Goal: Task Accomplishment & Management: Complete application form

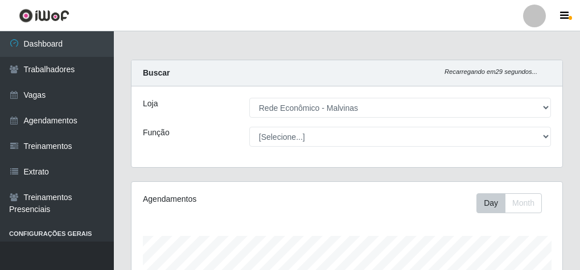
select select "194"
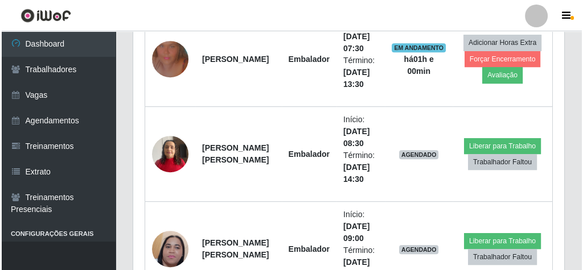
scroll to position [629, 0]
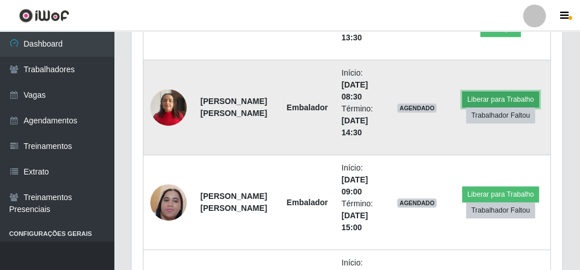
click at [501, 97] on button "Liberar para Trabalho" at bounding box center [500, 100] width 77 height 16
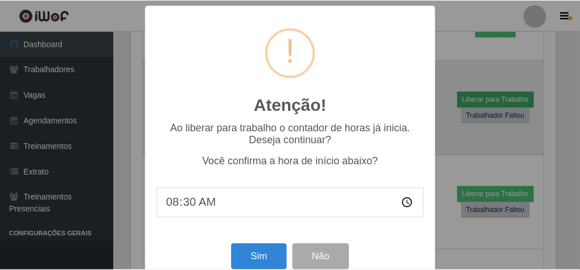
scroll to position [236, 427]
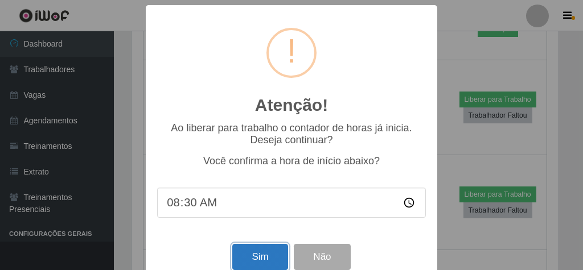
click at [250, 262] on button "Sim" at bounding box center [259, 257] width 55 height 27
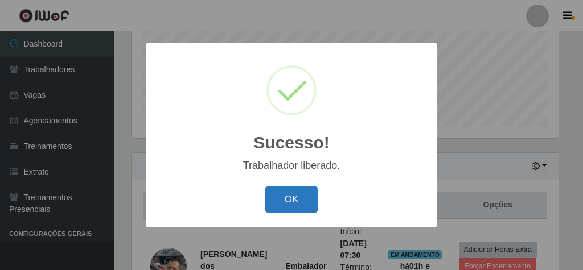
click at [279, 203] on button "OK" at bounding box center [291, 200] width 53 height 27
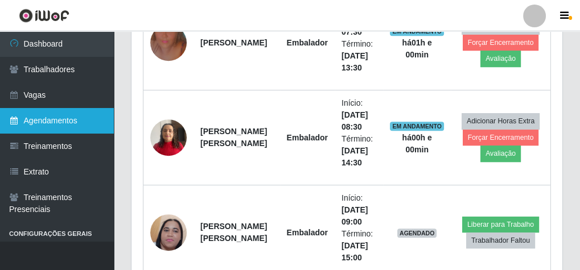
scroll to position [644, 0]
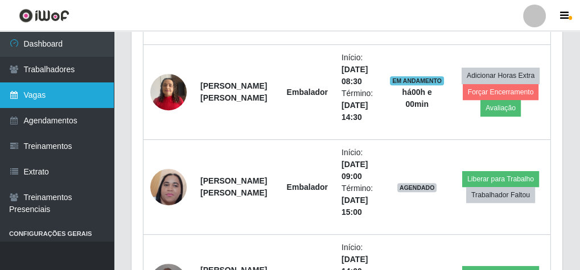
click at [65, 87] on link "Vagas" at bounding box center [57, 96] width 114 height 26
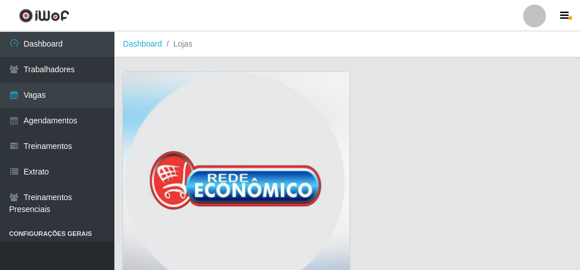
click at [206, 92] on img at bounding box center [236, 186] width 227 height 228
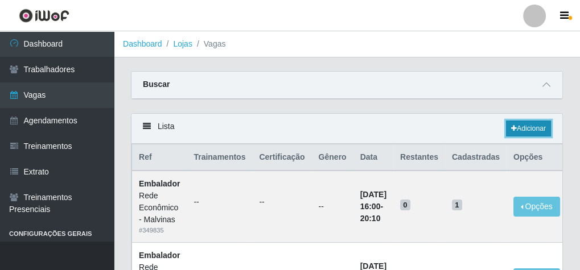
click at [534, 134] on link "Adicionar" at bounding box center [528, 129] width 45 height 16
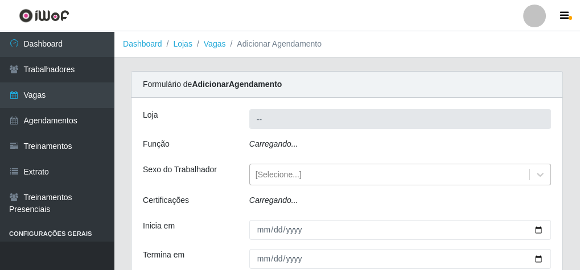
type input "Rede Econômico - Malvinas"
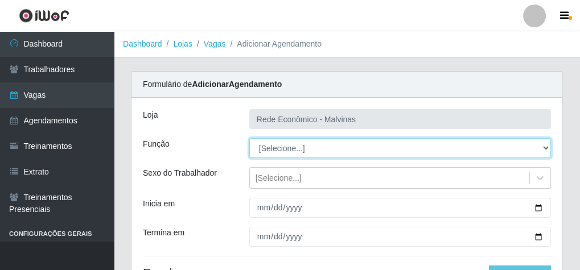
click at [271, 153] on select "[Selecione...] Embalador Embalador + Embalador ++ Operador de Caixa Operador de…" at bounding box center [400, 148] width 302 height 20
select select "1"
click at [249, 138] on select "[Selecione...] Embalador Embalador + Embalador ++ Operador de Caixa Operador de…" at bounding box center [400, 148] width 302 height 20
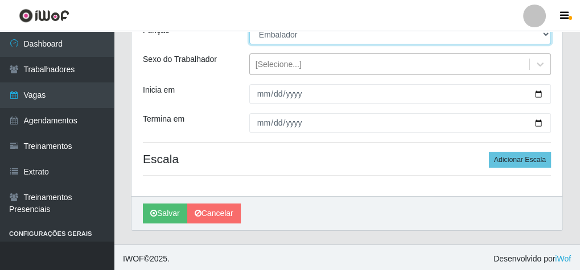
scroll to position [115, 0]
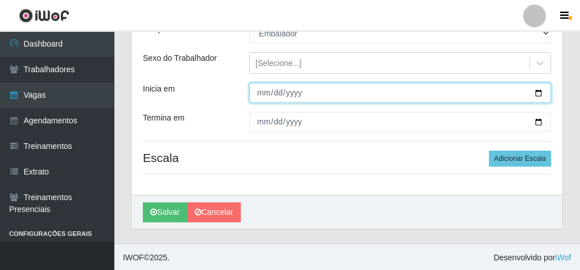
click at [259, 86] on input "Inicia em" at bounding box center [400, 93] width 302 height 20
type input "[DATE]"
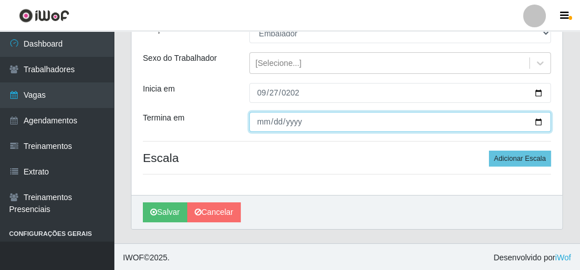
click at [260, 126] on input "Termina em" at bounding box center [400, 122] width 302 height 20
type input "[DATE]"
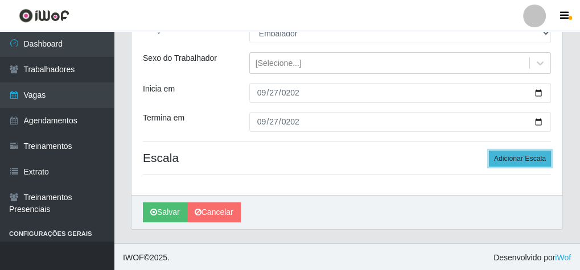
click at [494, 153] on button "Adicionar Escala" at bounding box center [520, 159] width 62 height 16
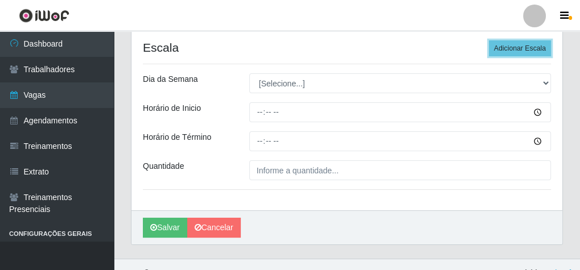
scroll to position [241, 0]
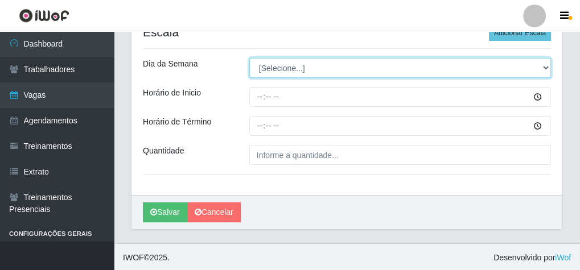
click at [282, 65] on select "[Selecione...] Segunda Terça Quarta Quinta Sexta Sábado Domingo" at bounding box center [400, 68] width 302 height 20
select select "6"
click at [249, 58] on select "[Selecione...] Segunda Terça Quarta Quinta Sexta Sábado Domingo" at bounding box center [400, 68] width 302 height 20
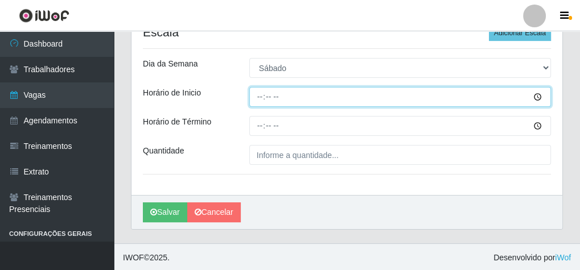
click at [256, 98] on input "Horário de Inicio" at bounding box center [400, 97] width 302 height 20
type input "15:00"
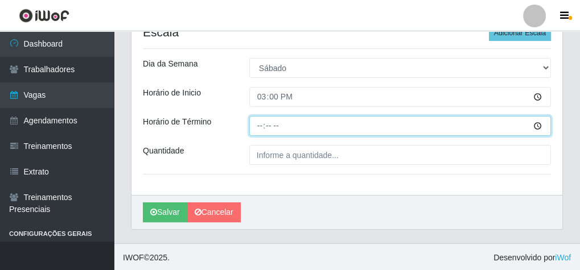
click at [259, 122] on input "Horário de Término" at bounding box center [400, 126] width 302 height 20
type input "20:10"
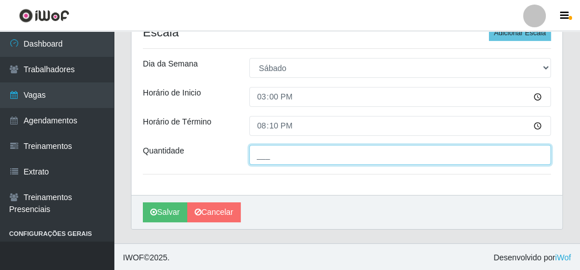
click at [259, 153] on input "___" at bounding box center [400, 155] width 302 height 20
type input "1__"
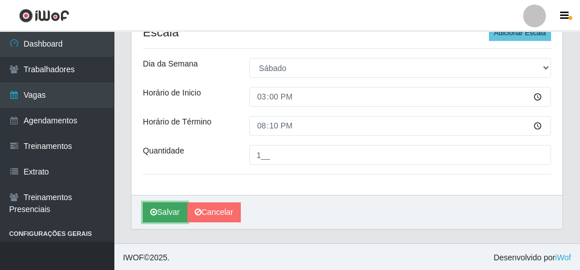
click at [170, 209] on button "Salvar" at bounding box center [165, 213] width 44 height 20
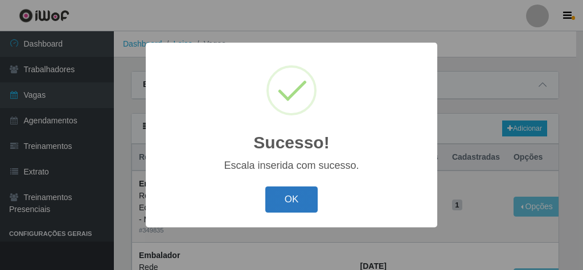
click at [291, 204] on button "OK" at bounding box center [291, 200] width 53 height 27
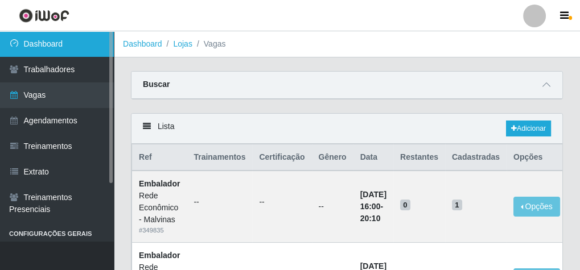
click at [77, 43] on link "Dashboard" at bounding box center [57, 44] width 114 height 26
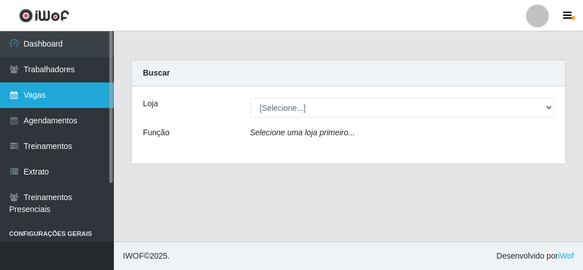
click at [38, 89] on link "Vagas" at bounding box center [57, 96] width 114 height 26
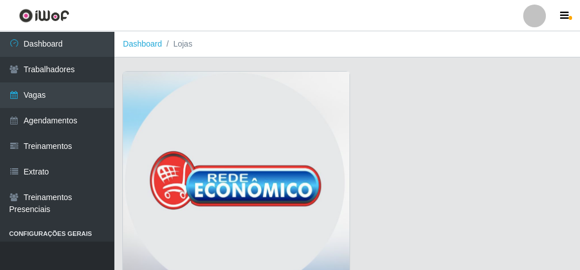
click at [234, 107] on img at bounding box center [236, 186] width 227 height 228
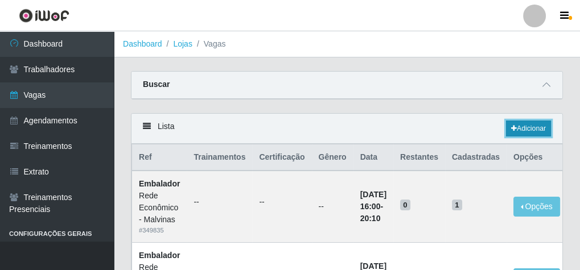
click at [525, 124] on link "Adicionar" at bounding box center [528, 129] width 45 height 16
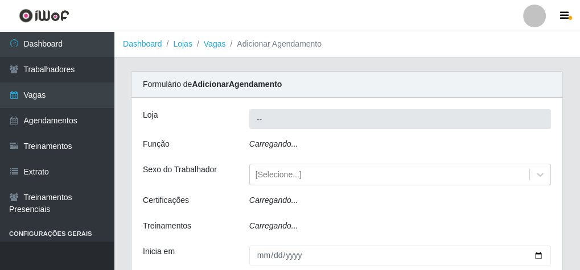
type input "Rede Econômico - Malvinas"
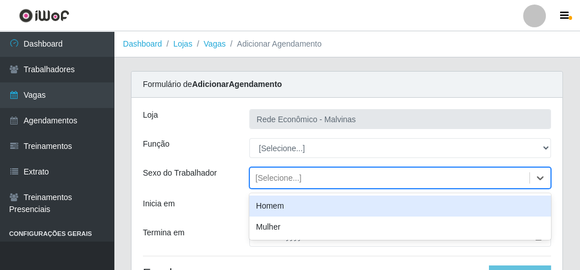
click at [272, 179] on div "[Selecione...]" at bounding box center [279, 178] width 46 height 12
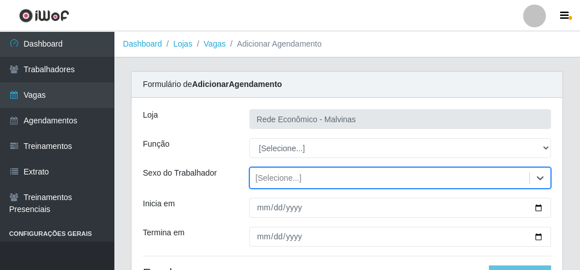
click at [272, 179] on div "[Selecione...]" at bounding box center [279, 178] width 46 height 12
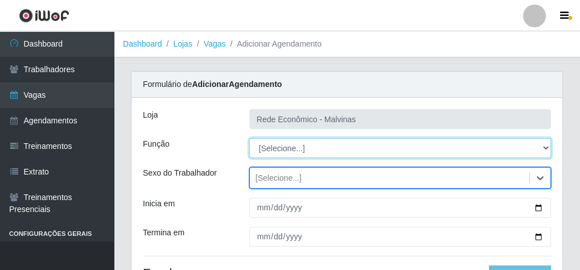
click at [283, 148] on select "[Selecione...] Embalador Embalador + Embalador ++ Operador de Caixa Operador de…" at bounding box center [400, 148] width 302 height 20
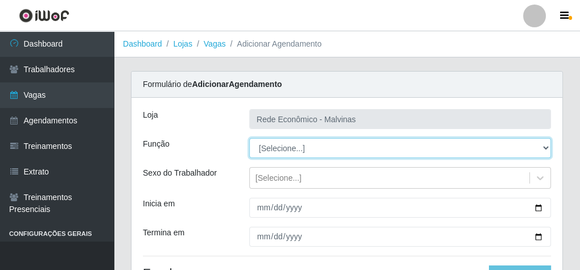
select select "1"
click at [249, 138] on select "[Selecione...] Embalador Embalador + Embalador ++ Operador de Caixa Operador de…" at bounding box center [400, 148] width 302 height 20
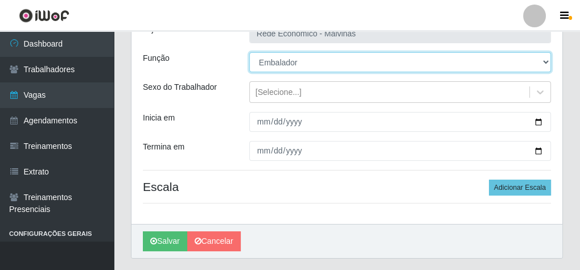
scroll to position [91, 0]
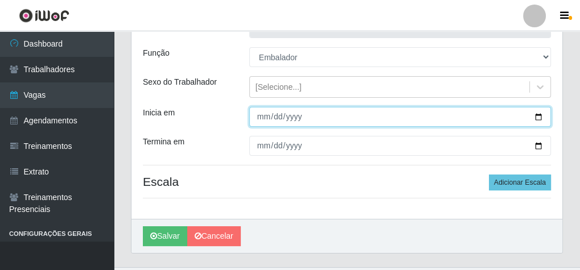
click at [254, 117] on input "Inicia em" at bounding box center [400, 117] width 302 height 20
type input "[DATE]"
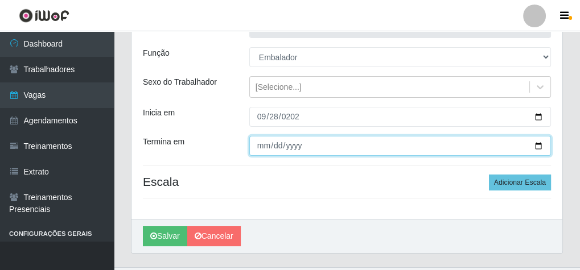
click at [255, 146] on input "Termina em" at bounding box center [400, 146] width 302 height 20
type input "[DATE]"
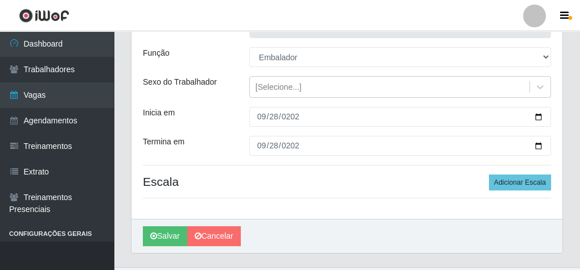
click at [522, 173] on div "Loja Rede Econômico - Malvinas Função [Selecione...] Embalador Embalador + Emba…" at bounding box center [346, 113] width 431 height 212
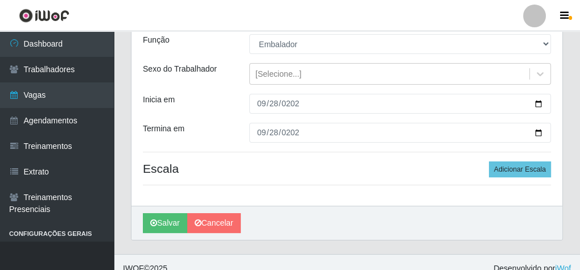
scroll to position [115, 0]
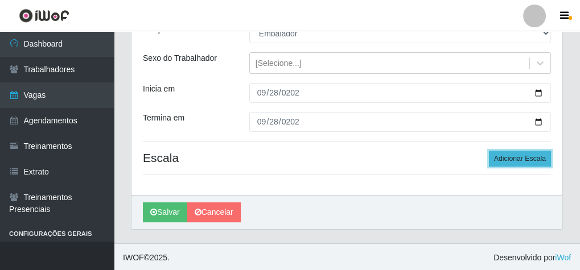
click at [532, 156] on button "Adicionar Escala" at bounding box center [520, 159] width 62 height 16
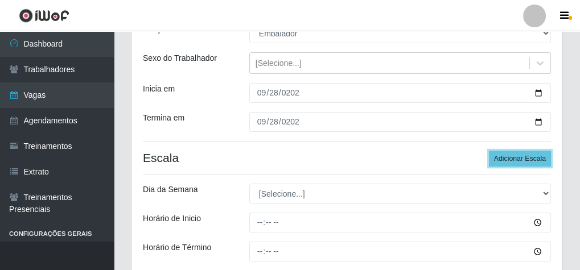
scroll to position [206, 0]
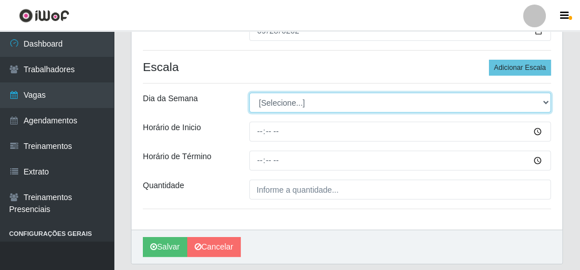
click at [270, 104] on select "[Selecione...] Segunda Terça Quarta Quinta Sexta Sábado Domingo" at bounding box center [400, 103] width 302 height 20
select select "6"
click at [249, 93] on select "[Selecione...] Segunda Terça Quarta Quinta Sexta Sábado Domingo" at bounding box center [400, 103] width 302 height 20
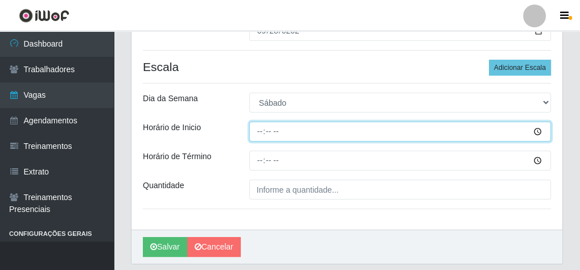
click at [261, 133] on input "Horário de Inicio" at bounding box center [400, 132] width 302 height 20
type input "07:30"
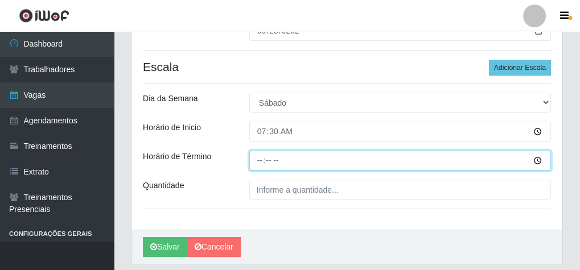
click at [254, 158] on input "Horário de Término" at bounding box center [400, 161] width 302 height 20
type input "13:30"
type input "12:30"
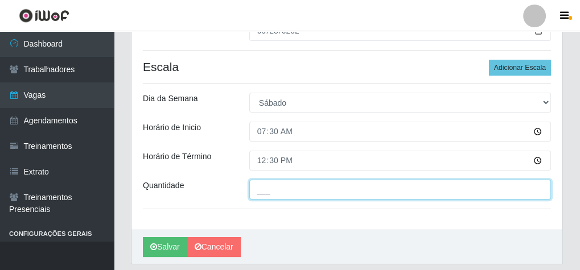
click at [324, 186] on input "___" at bounding box center [400, 190] width 302 height 20
type input "2__"
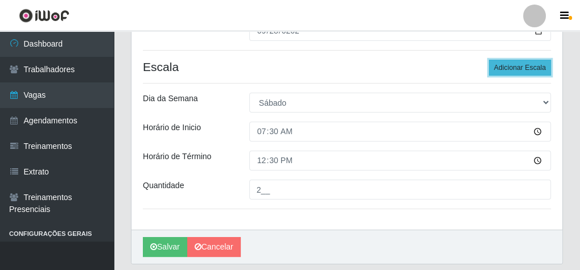
click at [532, 65] on button "Adicionar Escala" at bounding box center [520, 68] width 62 height 16
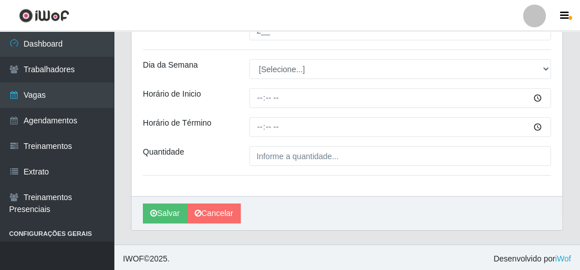
scroll to position [366, 0]
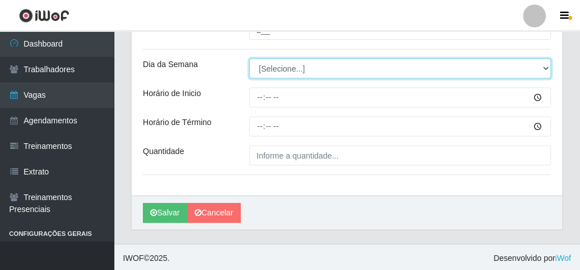
click at [294, 71] on select "[Selecione...] Segunda Terça Quarta Quinta Sexta Sábado Domingo" at bounding box center [400, 69] width 302 height 20
select select "0"
click at [249, 59] on select "[Selecione...] Segunda Terça Quarta Quinta Sexta Sábado Domingo" at bounding box center [400, 69] width 302 height 20
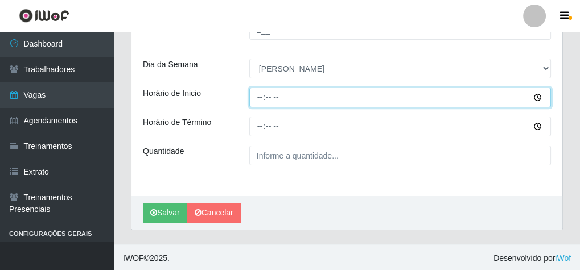
click at [260, 93] on input "Horário de Inicio" at bounding box center [400, 98] width 302 height 20
type input "08:00"
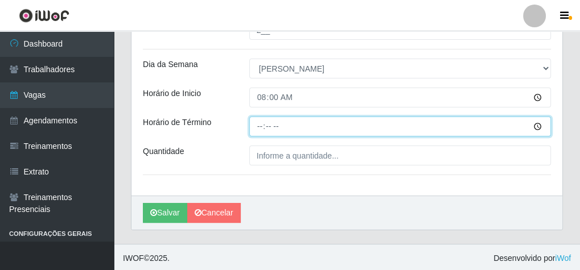
click at [258, 121] on input "Horário de Término" at bounding box center [400, 127] width 302 height 20
type input "12:30"
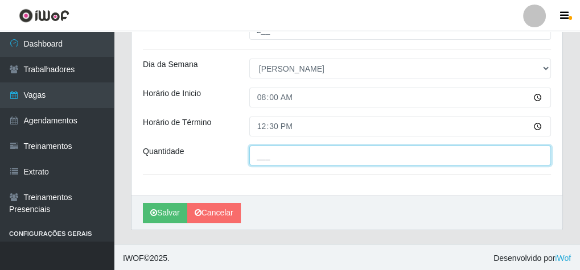
click at [279, 151] on input "___" at bounding box center [400, 156] width 302 height 20
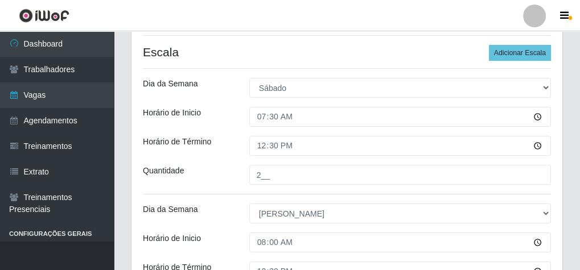
scroll to position [184, 0]
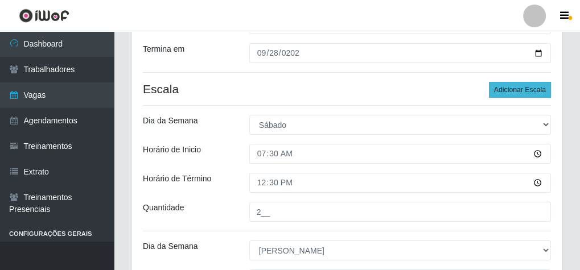
type input "1__"
click at [522, 92] on button "Adicionar Escala" at bounding box center [520, 90] width 62 height 16
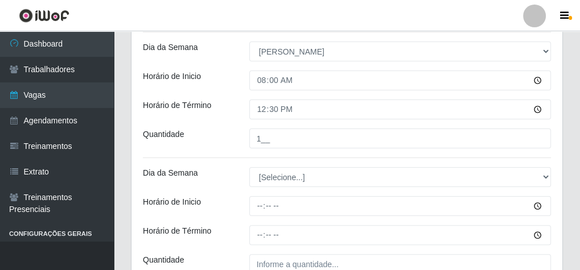
scroll to position [411, 0]
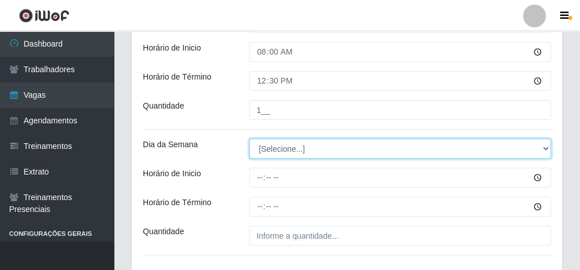
click at [301, 146] on select "[Selecione...] Segunda Terça Quarta Quinta Sexta Sábado Domingo" at bounding box center [400, 149] width 302 height 20
select select "0"
click at [249, 139] on select "[Selecione...] Segunda Terça Quarta Quinta Sexta Sábado Domingo" at bounding box center [400, 149] width 302 height 20
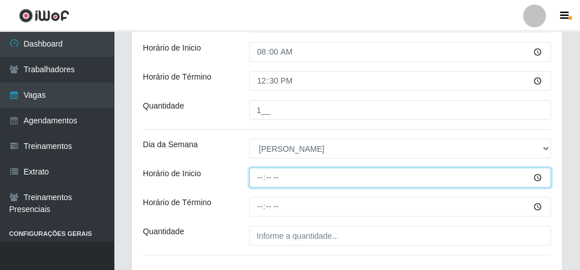
click at [258, 178] on input "Horário de Inicio" at bounding box center [400, 178] width 302 height 20
type input "08:00"
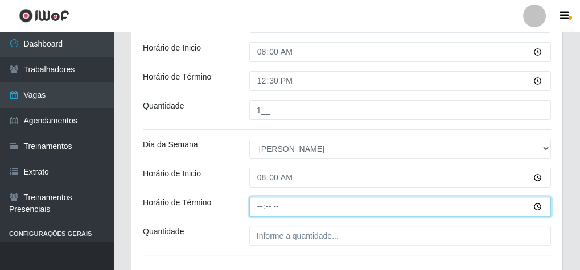
click at [258, 209] on input "Horário de Término" at bounding box center [400, 207] width 302 height 20
type input "13:00"
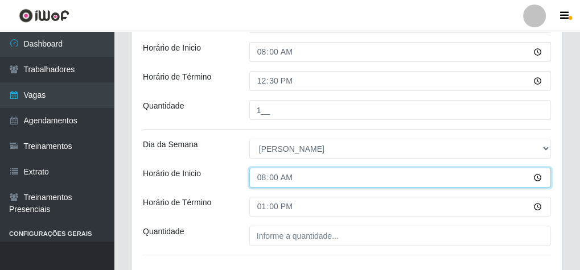
click at [270, 176] on input "08:00" at bounding box center [400, 178] width 302 height 20
type input "08:30"
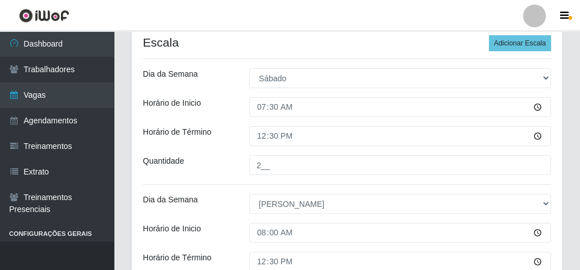
scroll to position [219, 0]
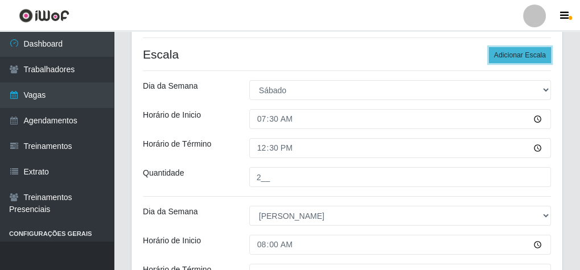
click at [512, 47] on button "Adicionar Escala" at bounding box center [520, 55] width 62 height 16
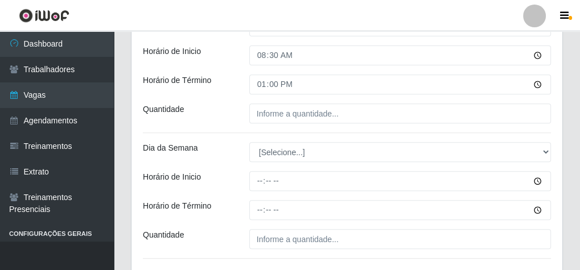
scroll to position [583, 0]
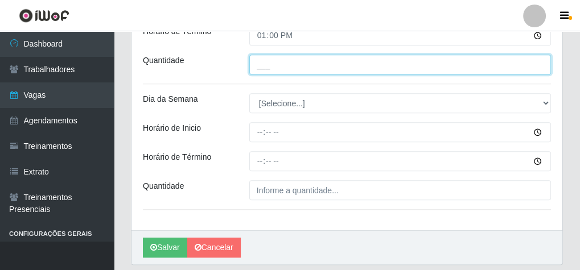
click at [280, 61] on input "___" at bounding box center [400, 65] width 302 height 20
type input "1__"
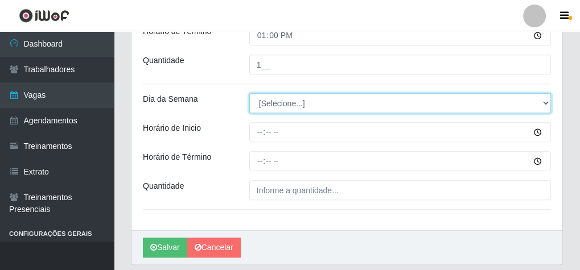
click at [263, 104] on select "[Selecione...] Segunda Terça Quarta Quinta Sexta Sábado Domingo" at bounding box center [400, 103] width 302 height 20
select select "0"
click at [249, 93] on select "[Selecione...] Segunda Terça Quarta Quinta Sexta Sábado Domingo" at bounding box center [400, 103] width 302 height 20
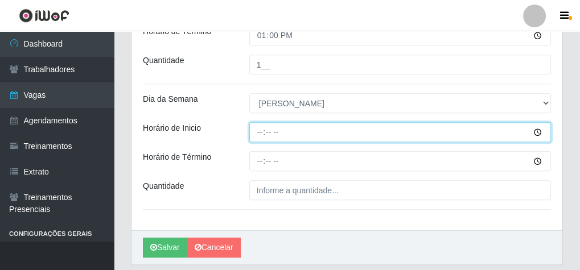
click at [255, 127] on input "Horário de Inicio" at bounding box center [400, 132] width 302 height 20
type input "09:00"
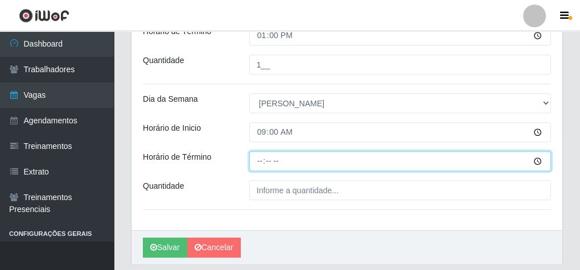
click at [256, 160] on input "Horário de Término" at bounding box center [400, 161] width 302 height 20
type input "13:10"
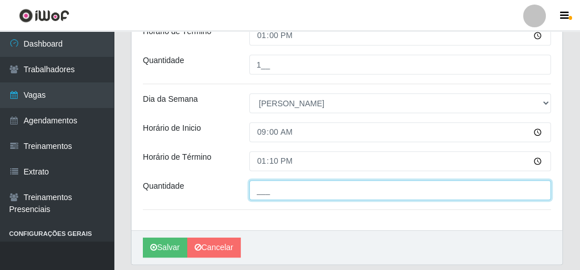
click at [273, 194] on input "___" at bounding box center [400, 190] width 302 height 20
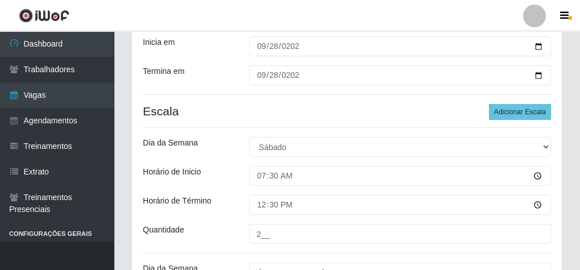
scroll to position [207, 0]
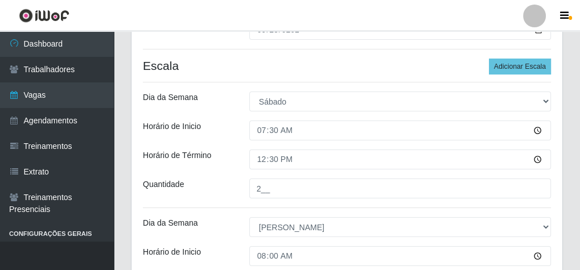
type input "1__"
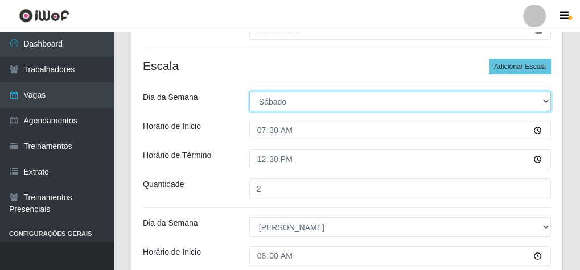
click at [281, 104] on select "[Selecione...] Segunda Terça Quarta Quinta Sexta Sábado Domingo" at bounding box center [400, 102] width 302 height 20
select select "0"
click at [249, 92] on select "[Selecione...] Segunda Terça Quarta Quinta Sexta Sábado Domingo" at bounding box center [400, 102] width 302 height 20
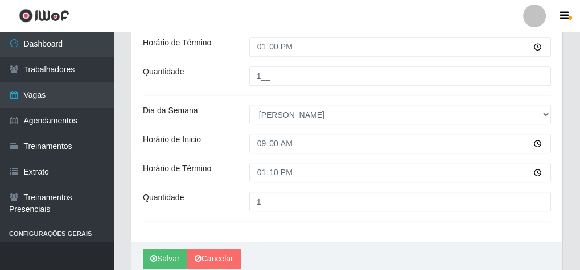
scroll to position [617, 0]
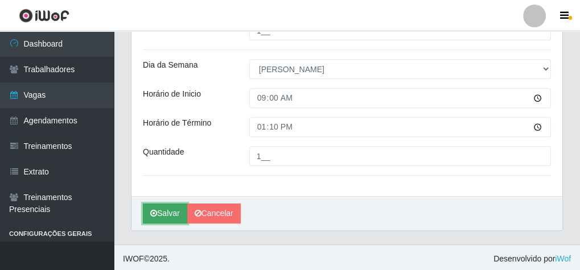
click at [163, 213] on button "Salvar" at bounding box center [165, 214] width 44 height 20
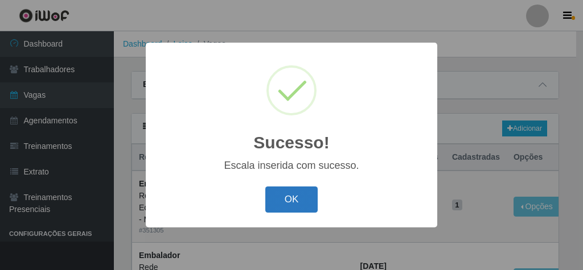
click at [274, 198] on button "OK" at bounding box center [291, 200] width 53 height 27
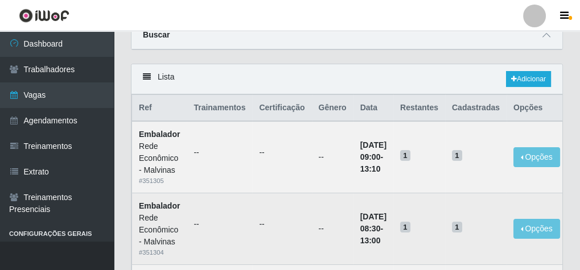
scroll to position [46, 0]
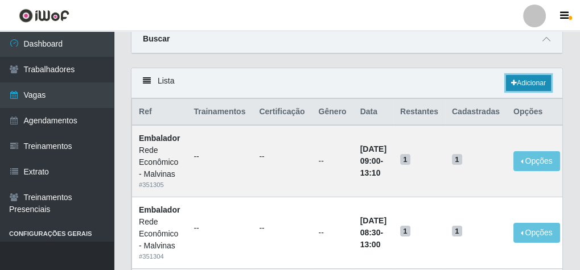
click at [533, 83] on link "Adicionar" at bounding box center [528, 83] width 45 height 16
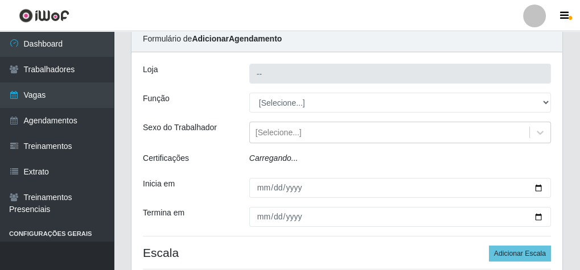
type input "Rede Econômico - Malvinas"
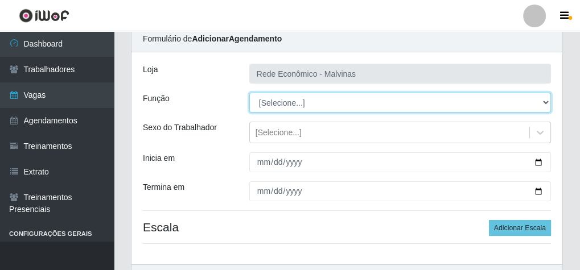
click at [282, 103] on select "[Selecione...] Embalador Embalador + Embalador ++ Operador de Caixa Operador de…" at bounding box center [400, 103] width 302 height 20
select select "1"
click at [249, 93] on select "[Selecione...] Embalador Embalador + Embalador ++ Operador de Caixa Operador de…" at bounding box center [400, 103] width 302 height 20
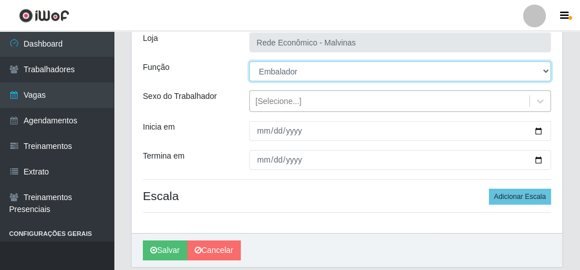
scroll to position [115, 0]
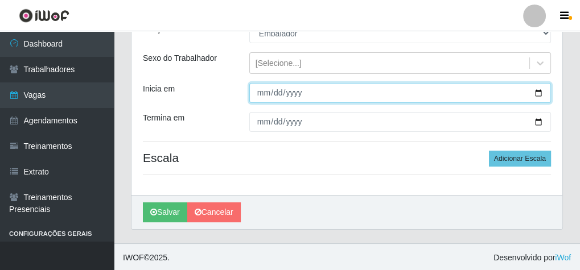
click at [260, 94] on input "Inicia em" at bounding box center [400, 93] width 302 height 20
click at [279, 89] on input "Inicia em" at bounding box center [400, 93] width 302 height 20
click at [277, 92] on input "Inicia em" at bounding box center [400, 93] width 302 height 20
type input "101422-09-29"
type input "[DATE]"
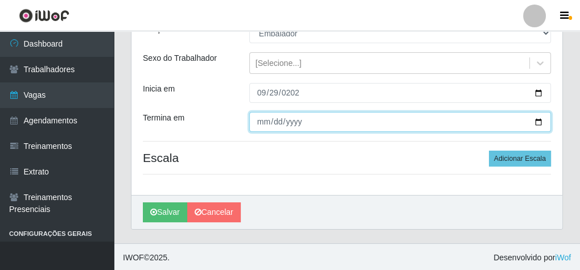
click at [255, 129] on input "Termina em" at bounding box center [400, 122] width 302 height 20
type input "[PHONE_NUMBER]"
type input "[DATE]"
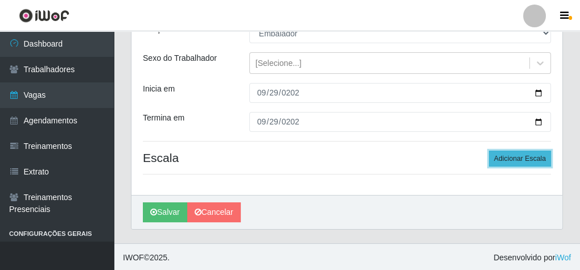
click at [525, 158] on button "Adicionar Escala" at bounding box center [520, 159] width 62 height 16
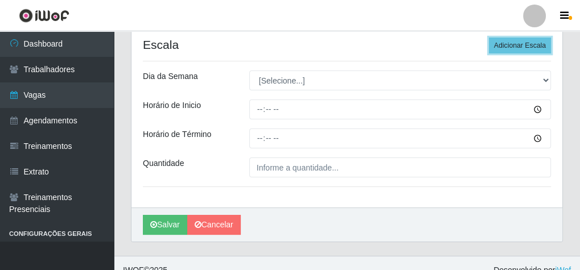
scroll to position [241, 0]
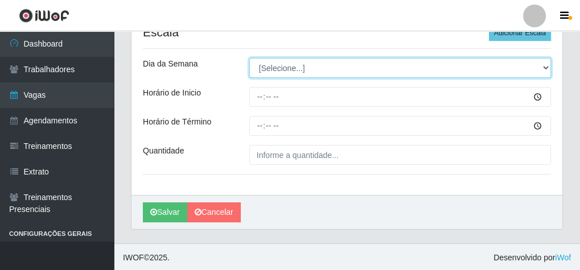
click at [294, 70] on select "[Selecione...] Segunda Terça Quarta Quinta Sexta Sábado Domingo" at bounding box center [400, 68] width 302 height 20
select select "1"
click at [249, 58] on select "[Selecione...] Segunda Terça Quarta Quinta Sexta Sábado Domingo" at bounding box center [400, 68] width 302 height 20
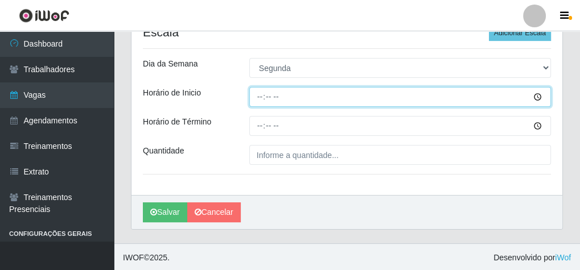
click at [257, 95] on input "Horário de Inicio" at bounding box center [400, 97] width 302 height 20
type input "07:30"
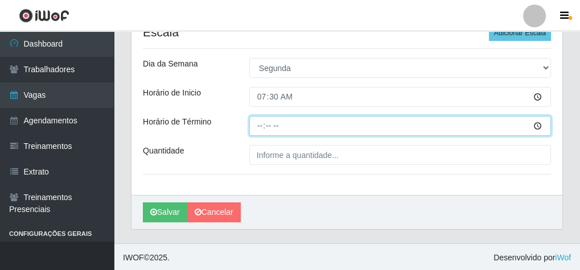
click at [261, 124] on input "Horário de Término" at bounding box center [400, 126] width 302 height 20
type input "13:30"
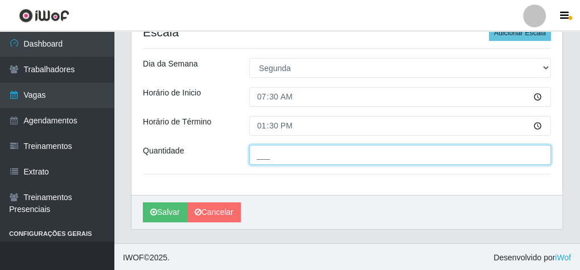
click at [291, 157] on input "___" at bounding box center [400, 155] width 302 height 20
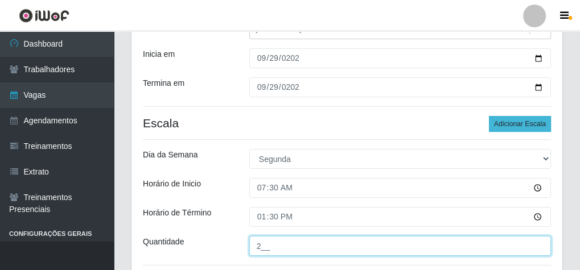
type input "2__"
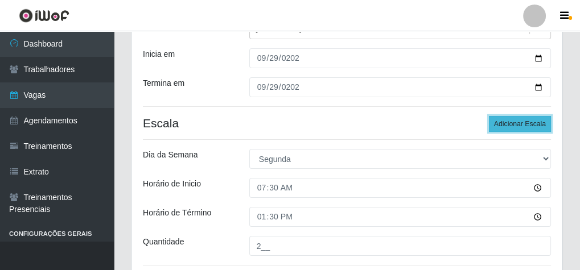
click at [514, 122] on button "Adicionar Escala" at bounding box center [520, 124] width 62 height 16
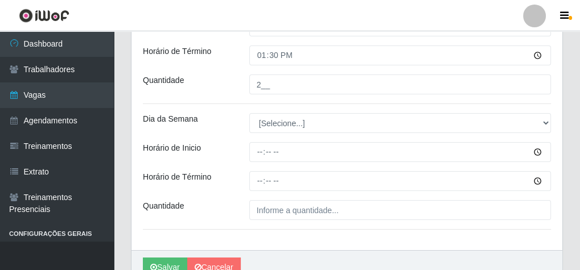
scroll to position [332, 0]
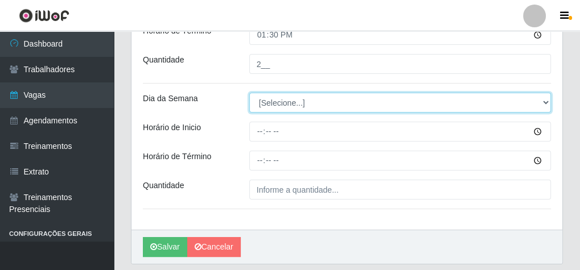
click at [294, 109] on select "[Selecione...] Segunda Terça Quarta Quinta Sexta Sábado Domingo" at bounding box center [400, 103] width 302 height 20
select select "1"
click at [249, 93] on select "[Selecione...] Segunda Terça Quarta Quinta Sexta Sábado Domingo" at bounding box center [400, 103] width 302 height 20
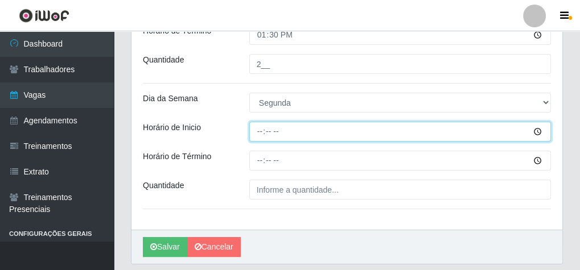
drag, startPoint x: 260, startPoint y: 133, endPoint x: 267, endPoint y: 103, distance: 30.4
click at [260, 134] on input "Horário de Inicio" at bounding box center [400, 132] width 302 height 20
type input "08:30"
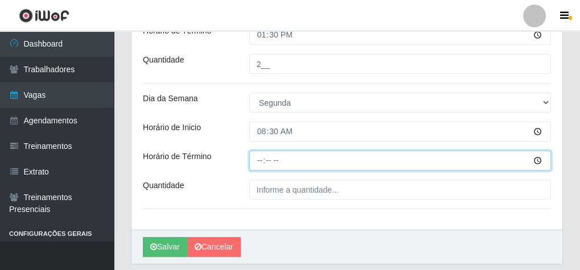
click at [261, 159] on input "Horário de Término" at bounding box center [400, 161] width 302 height 20
type input "14:30"
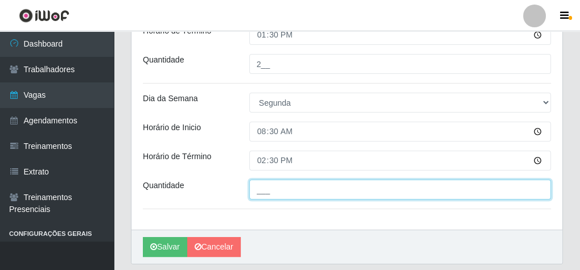
click at [288, 190] on input "___" at bounding box center [400, 190] width 302 height 20
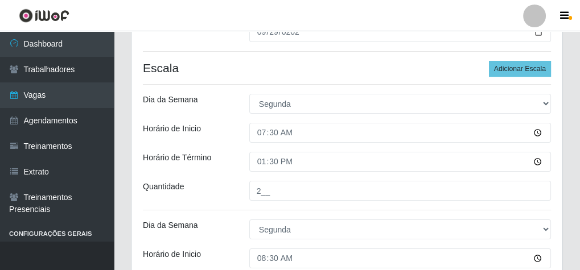
scroll to position [195, 0]
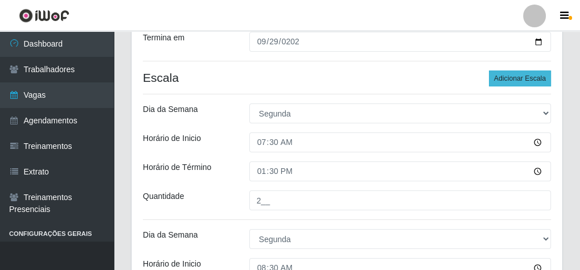
type input "1__"
click at [538, 81] on button "Adicionar Escala" at bounding box center [520, 79] width 62 height 16
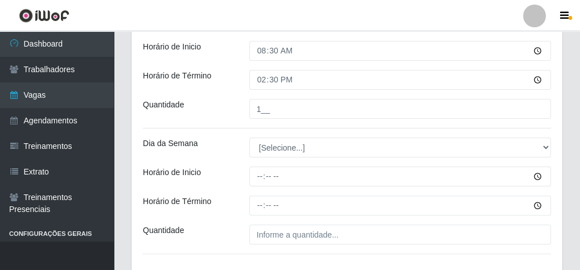
scroll to position [468, 0]
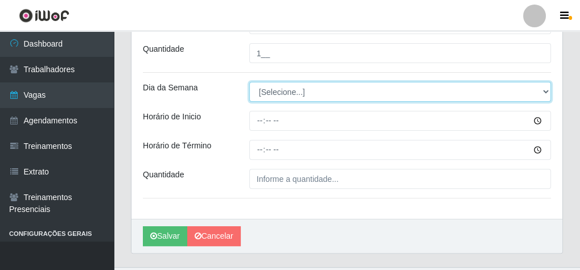
click at [282, 89] on select "[Selecione...] Segunda Terça Quarta Quinta Sexta Sábado Domingo" at bounding box center [400, 92] width 302 height 20
select select "1"
click at [249, 82] on select "[Selecione...] Segunda Terça Quarta Quinta Sexta Sábado Domingo" at bounding box center [400, 92] width 302 height 20
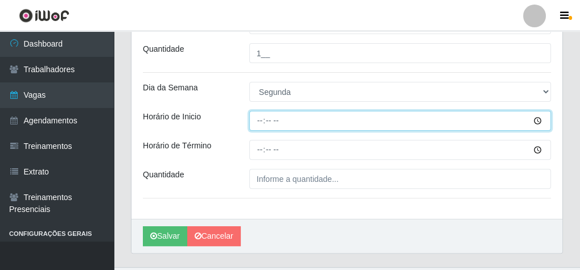
click at [259, 116] on input "Horário de Inicio" at bounding box center [400, 121] width 302 height 20
type input "14:00"
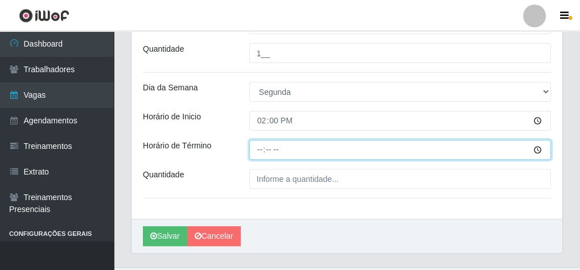
click at [259, 147] on input "Horário de Término" at bounding box center [400, 150] width 302 height 20
type input "20:00"
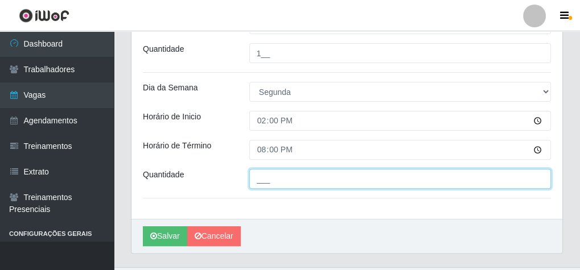
click at [273, 181] on input "___" at bounding box center [400, 179] width 302 height 20
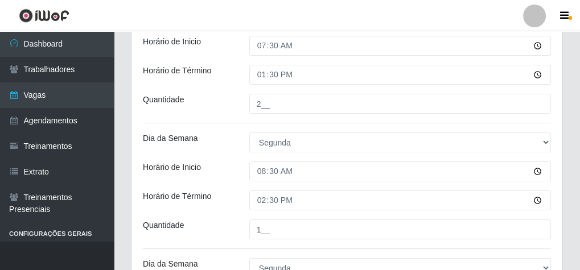
scroll to position [241, 0]
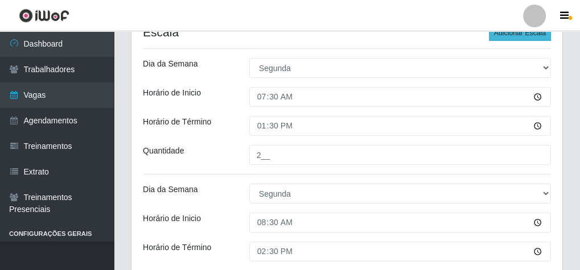
type input "2__"
click at [526, 33] on button "Adicionar Escala" at bounding box center [520, 33] width 62 height 16
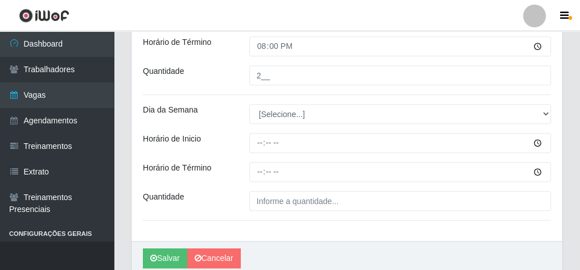
scroll to position [617, 0]
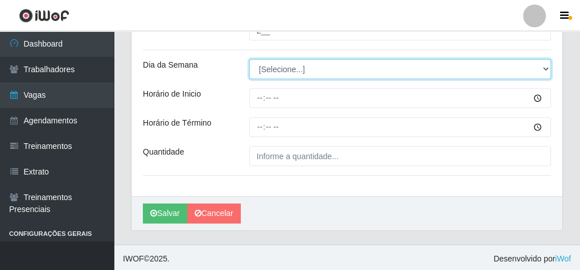
click at [273, 66] on select "[Selecione...] Segunda Terça Quarta Quinta Sexta Sábado Domingo" at bounding box center [400, 69] width 302 height 20
select select "1"
click at [249, 59] on select "[Selecione...] Segunda Terça Quarta Quinta Sexta Sábado Domingo" at bounding box center [400, 69] width 302 height 20
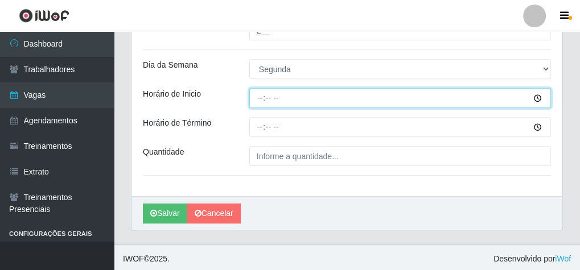
click at [258, 94] on input "Horário de Inicio" at bounding box center [400, 98] width 302 height 20
type input "15:00"
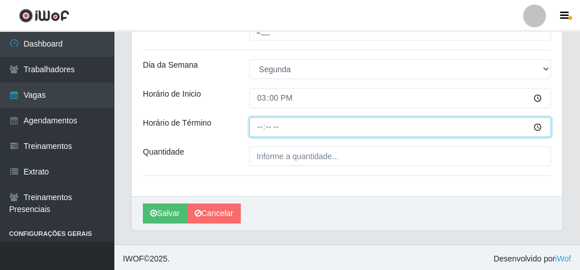
click at [257, 130] on input "Horário de Término" at bounding box center [400, 127] width 302 height 20
type input "20:10"
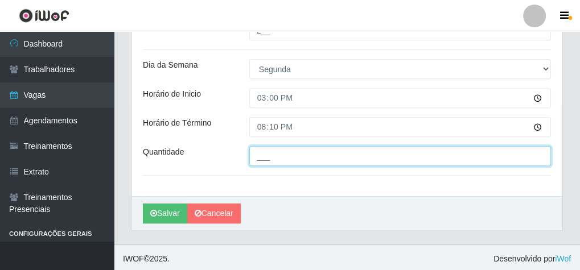
click at [277, 146] on input "___" at bounding box center [400, 156] width 302 height 20
type input "1__"
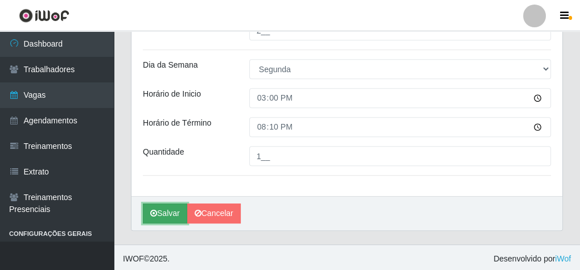
click at [171, 212] on button "Salvar" at bounding box center [165, 214] width 44 height 20
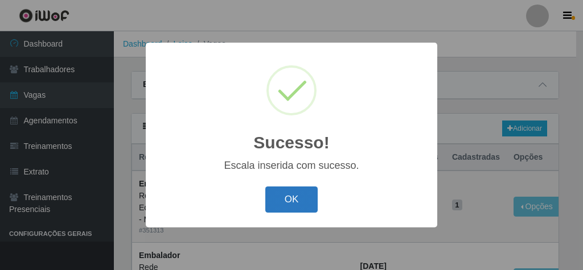
click at [296, 197] on button "OK" at bounding box center [291, 200] width 53 height 27
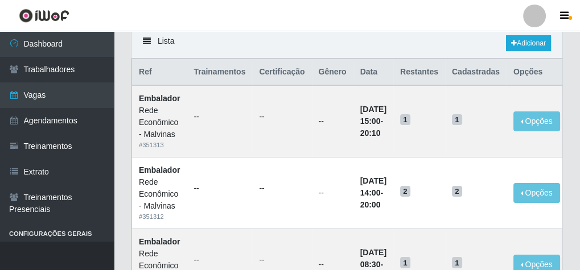
scroll to position [182, 0]
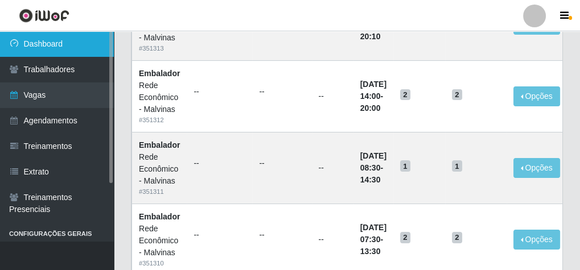
click at [78, 36] on link "Dashboard" at bounding box center [57, 44] width 114 height 26
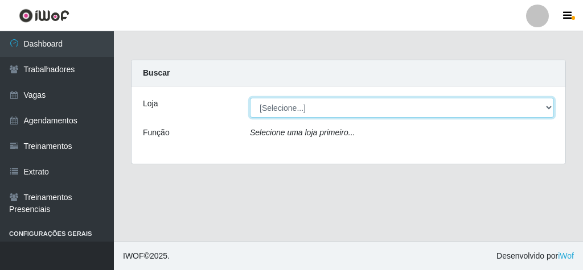
click at [310, 106] on select "[Selecione...] Rede Econômico - Malvinas Rede Econômico - Prata" at bounding box center [402, 108] width 304 height 20
select select "194"
click at [250, 98] on select "[Selecione...] Rede Econômico - Malvinas Rede Econômico - Prata" at bounding box center [402, 108] width 304 height 20
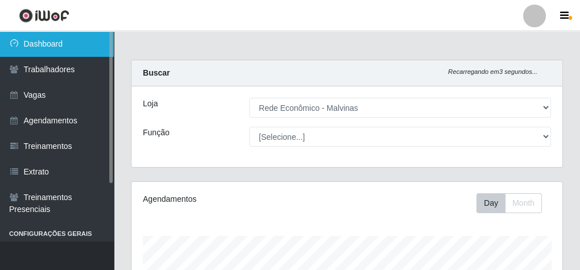
click at [57, 44] on link "Dashboard" at bounding box center [57, 44] width 114 height 26
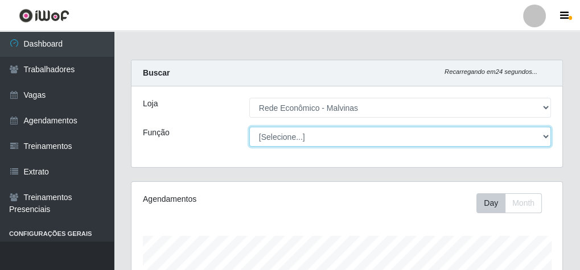
click at [294, 141] on select "[Selecione...] Embalador Embalador + Embalador ++ Operador de Caixa Operador de…" at bounding box center [400, 137] width 302 height 20
click at [294, 138] on select "[Selecione...] Embalador Embalador + Embalador ++ Operador de Caixa Operador de…" at bounding box center [400, 137] width 302 height 20
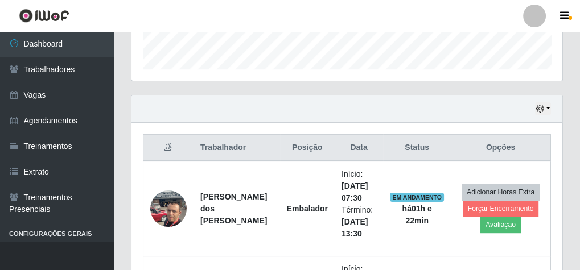
scroll to position [410, 0]
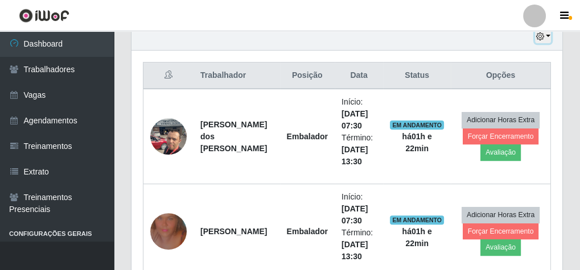
click at [550, 36] on button "button" at bounding box center [543, 36] width 16 height 13
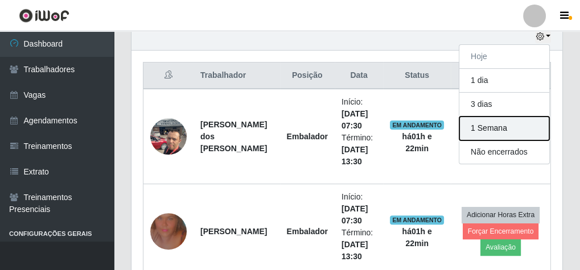
click at [506, 124] on button "1 Semana" at bounding box center [504, 129] width 90 height 24
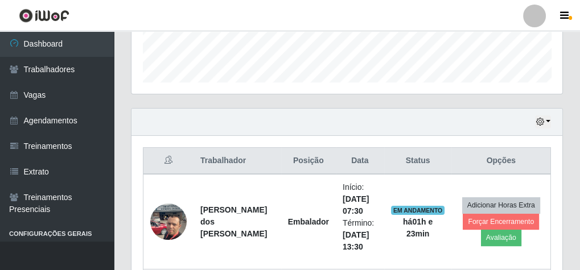
scroll to position [319, 0]
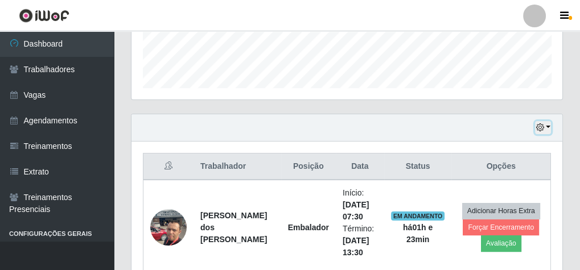
click at [548, 121] on button "button" at bounding box center [543, 127] width 16 height 13
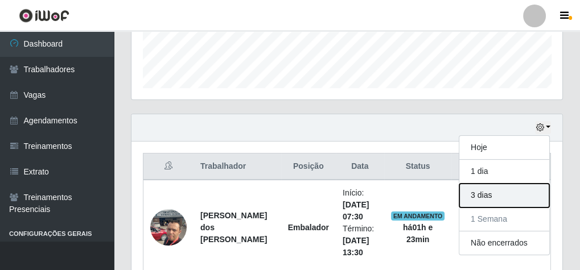
click at [499, 184] on button "3 dias" at bounding box center [504, 196] width 90 height 24
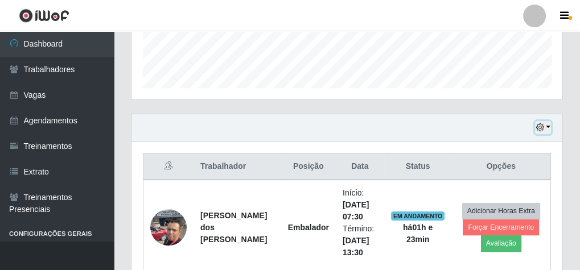
click at [546, 126] on button "button" at bounding box center [543, 127] width 16 height 13
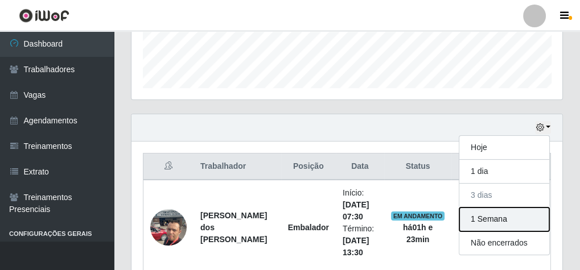
click at [496, 213] on button "1 Semana" at bounding box center [504, 220] width 90 height 24
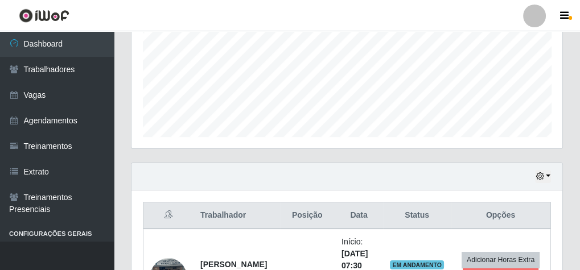
scroll to position [269, 0]
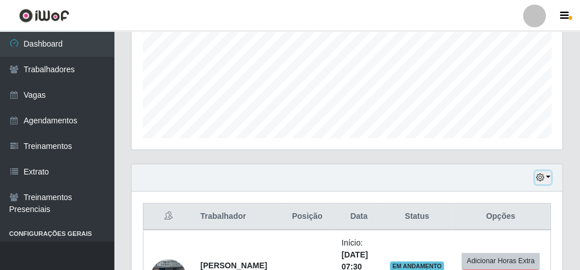
click at [547, 171] on button "button" at bounding box center [543, 177] width 16 height 13
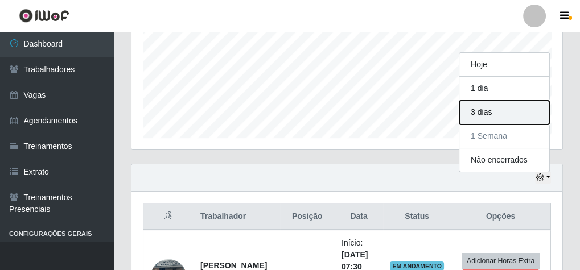
click at [481, 108] on button "3 dias" at bounding box center [504, 113] width 90 height 24
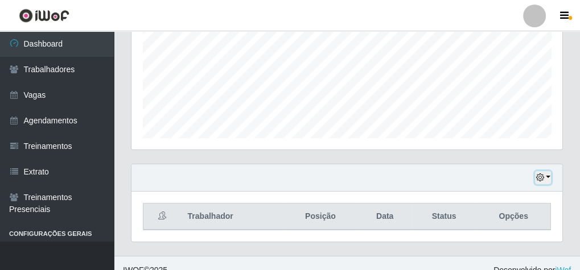
click at [549, 174] on button "button" at bounding box center [543, 177] width 16 height 13
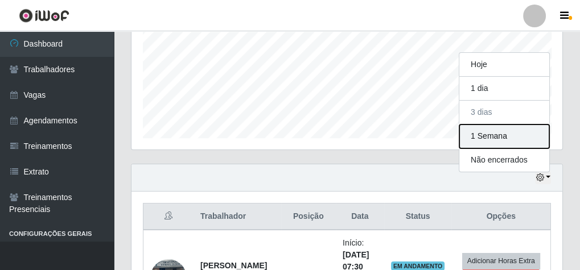
click at [478, 134] on button "1 Semana" at bounding box center [504, 137] width 90 height 24
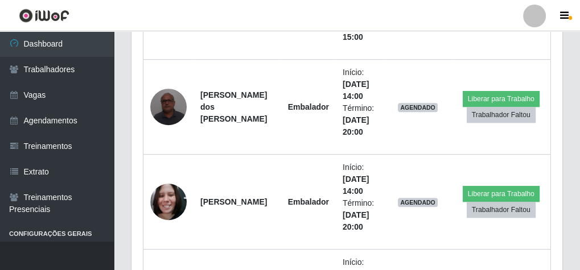
scroll to position [728, 0]
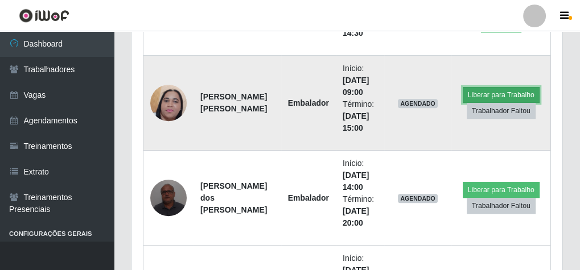
click at [480, 87] on button "Liberar para Trabalho" at bounding box center [501, 95] width 77 height 16
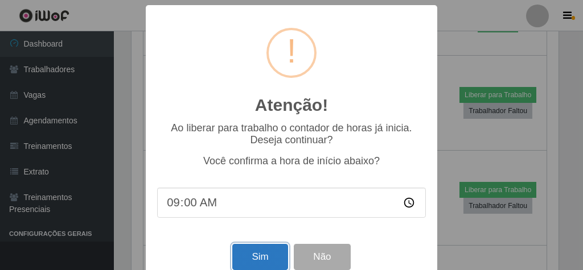
click at [260, 254] on button "Sim" at bounding box center [259, 257] width 55 height 27
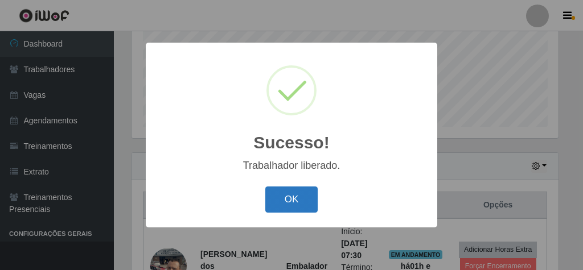
click at [298, 200] on button "OK" at bounding box center [291, 200] width 53 height 27
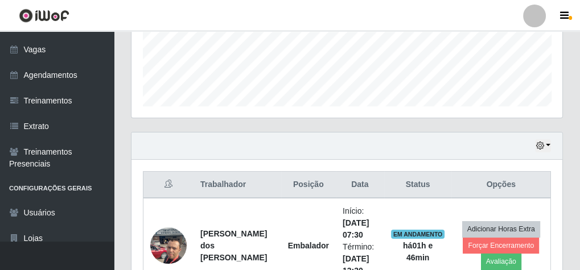
scroll to position [182, 0]
